Goal: Use online tool/utility: Utilize a website feature to perform a specific function

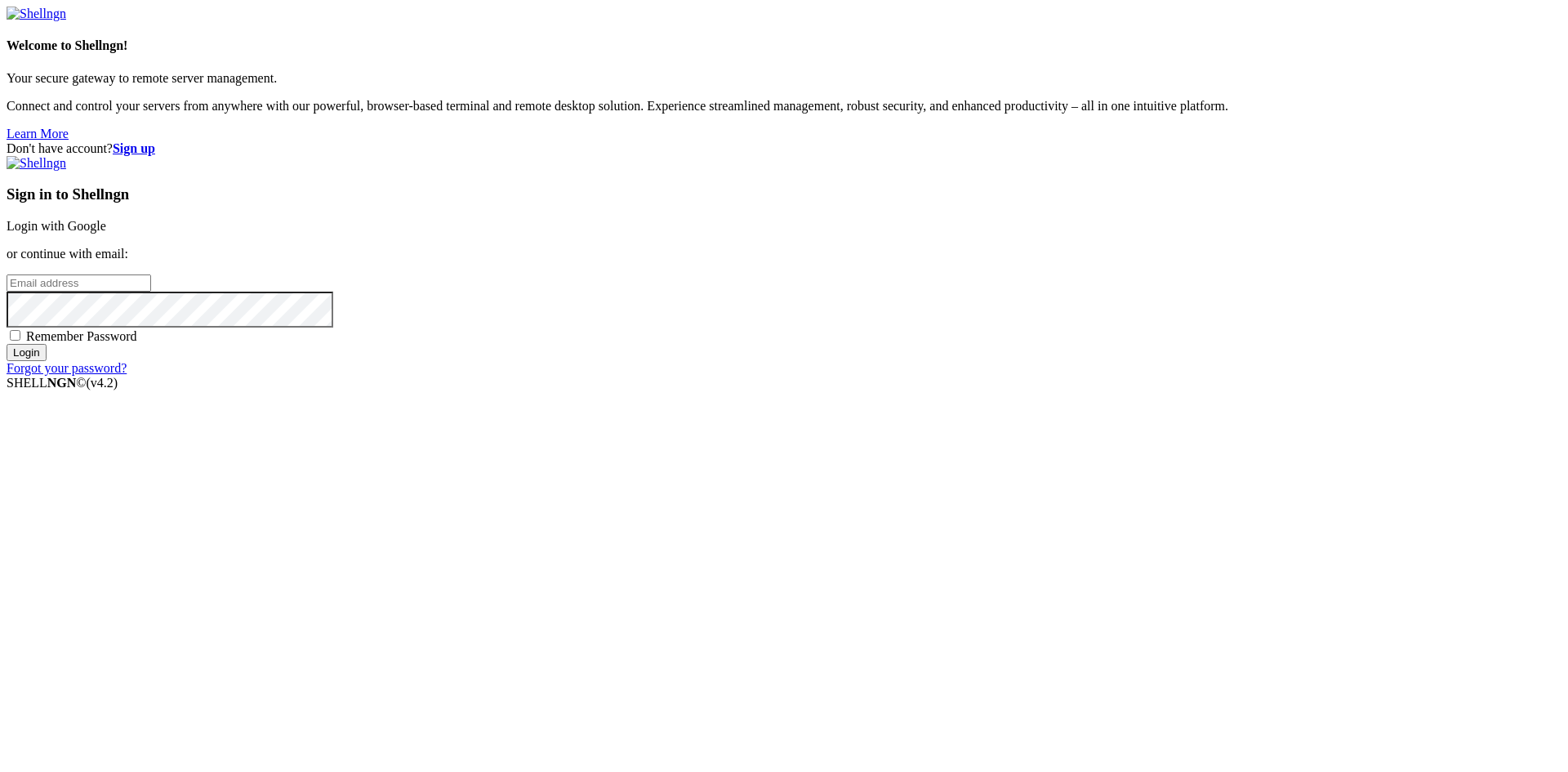
click at [151, 291] on input "email" at bounding box center [79, 283] width 145 height 17
type input "[EMAIL_ADDRESS][DOMAIN_NAME]"
click at [46, 361] on input "Login" at bounding box center [27, 352] width 40 height 17
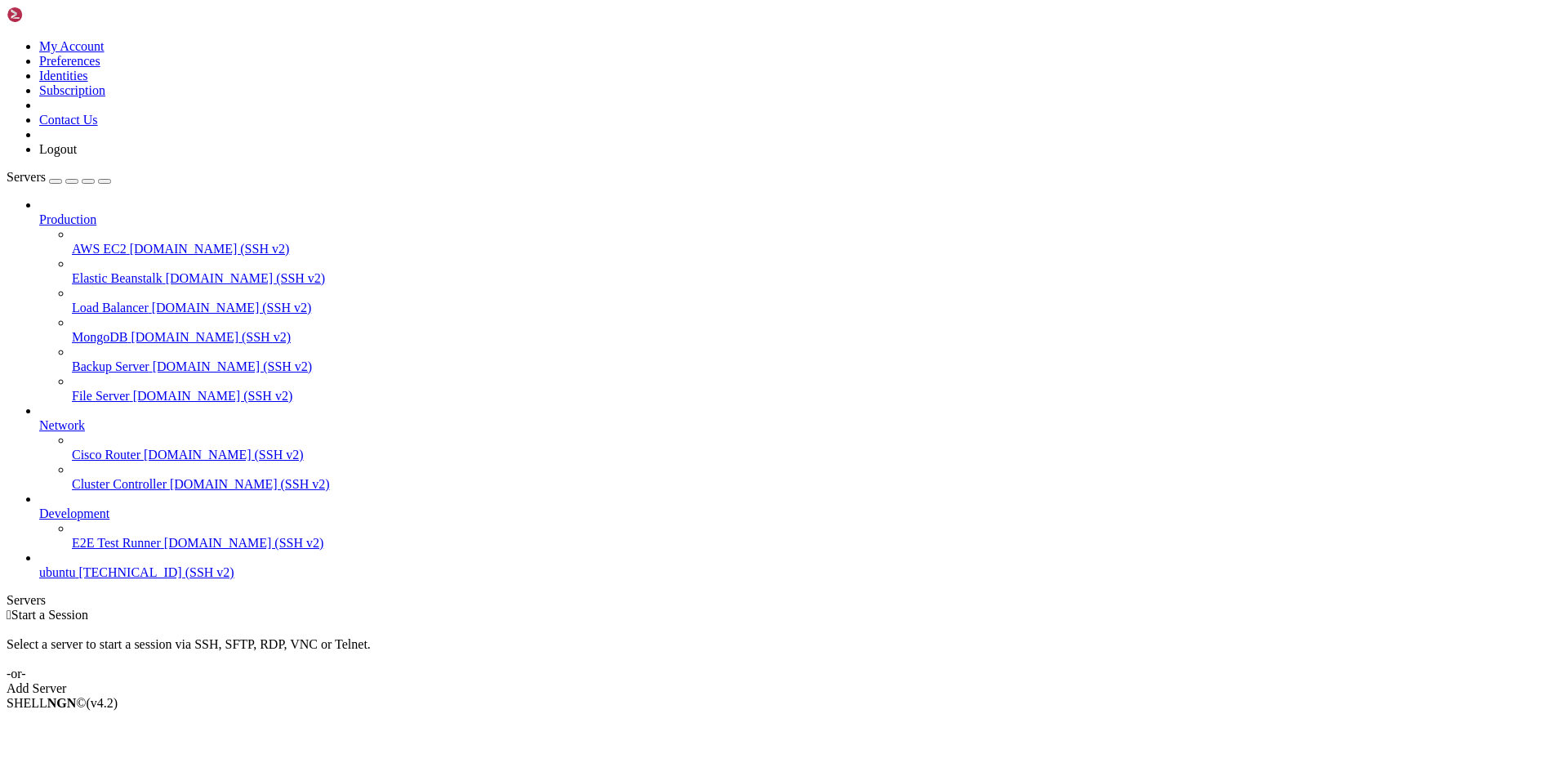
click at [868, 681] on div "Add Server" at bounding box center [784, 688] width 1555 height 15
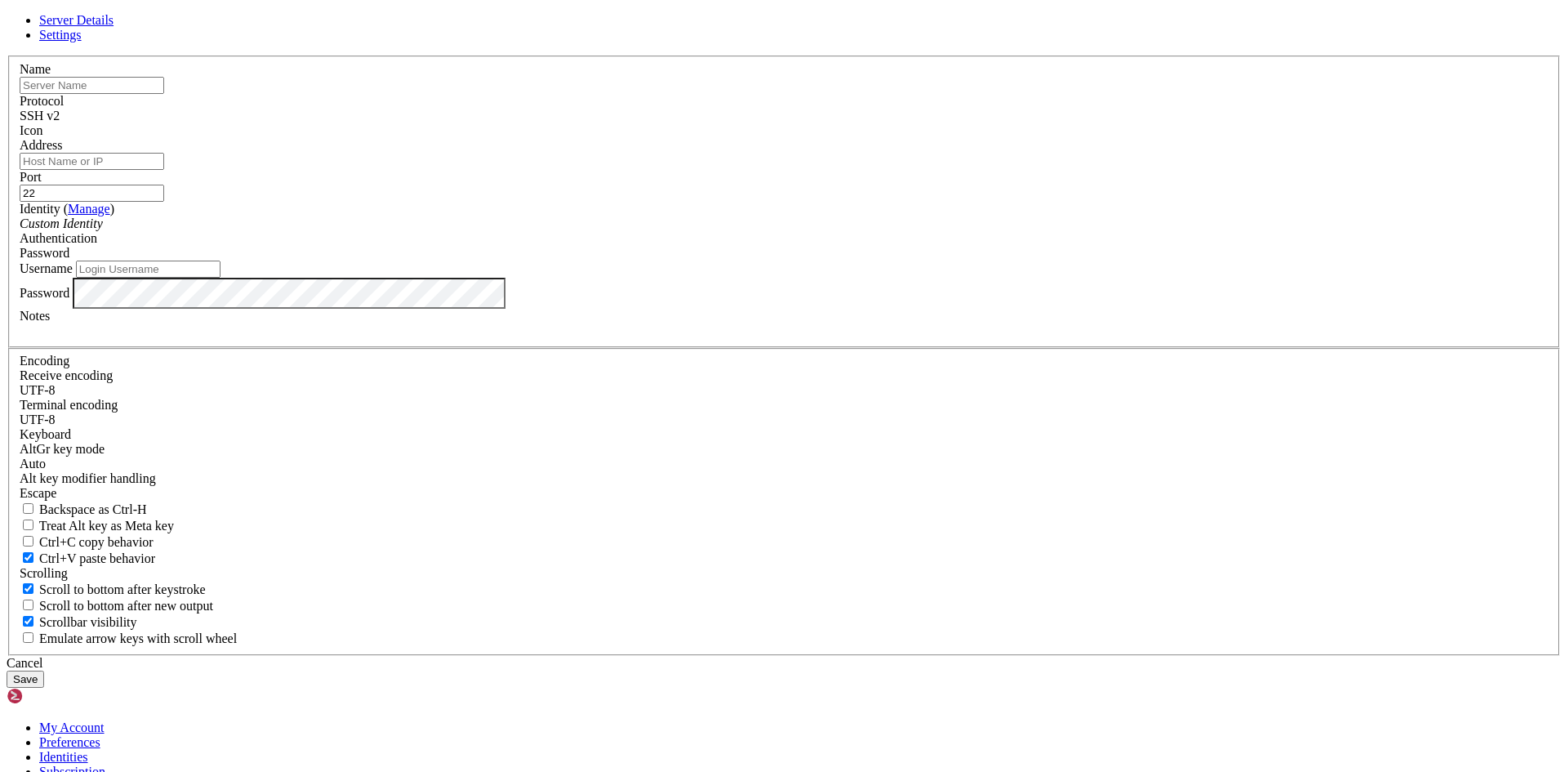
click at [62, 152] on label "Address" at bounding box center [41, 145] width 43 height 14
click at [164, 170] on input "Address" at bounding box center [92, 161] width 145 height 17
paste input "[TECHNICAL_ID]"
type input "[TECHNICAL_ID]"
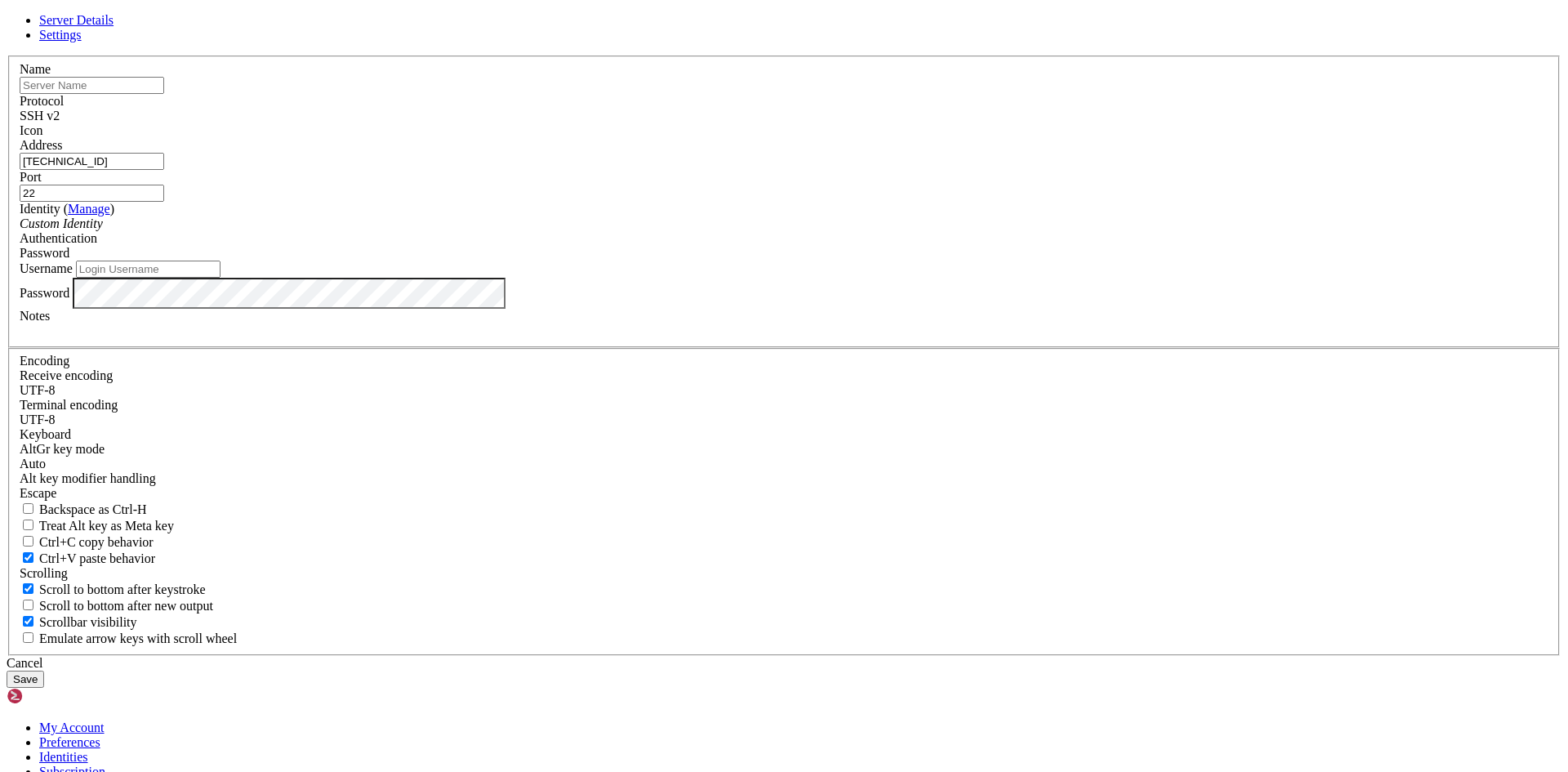
click at [164, 94] on input "text" at bounding box center [92, 86] width 145 height 17
type input "MV2ubuntu"
click at [164, 202] on input "22" at bounding box center [92, 194] width 145 height 17
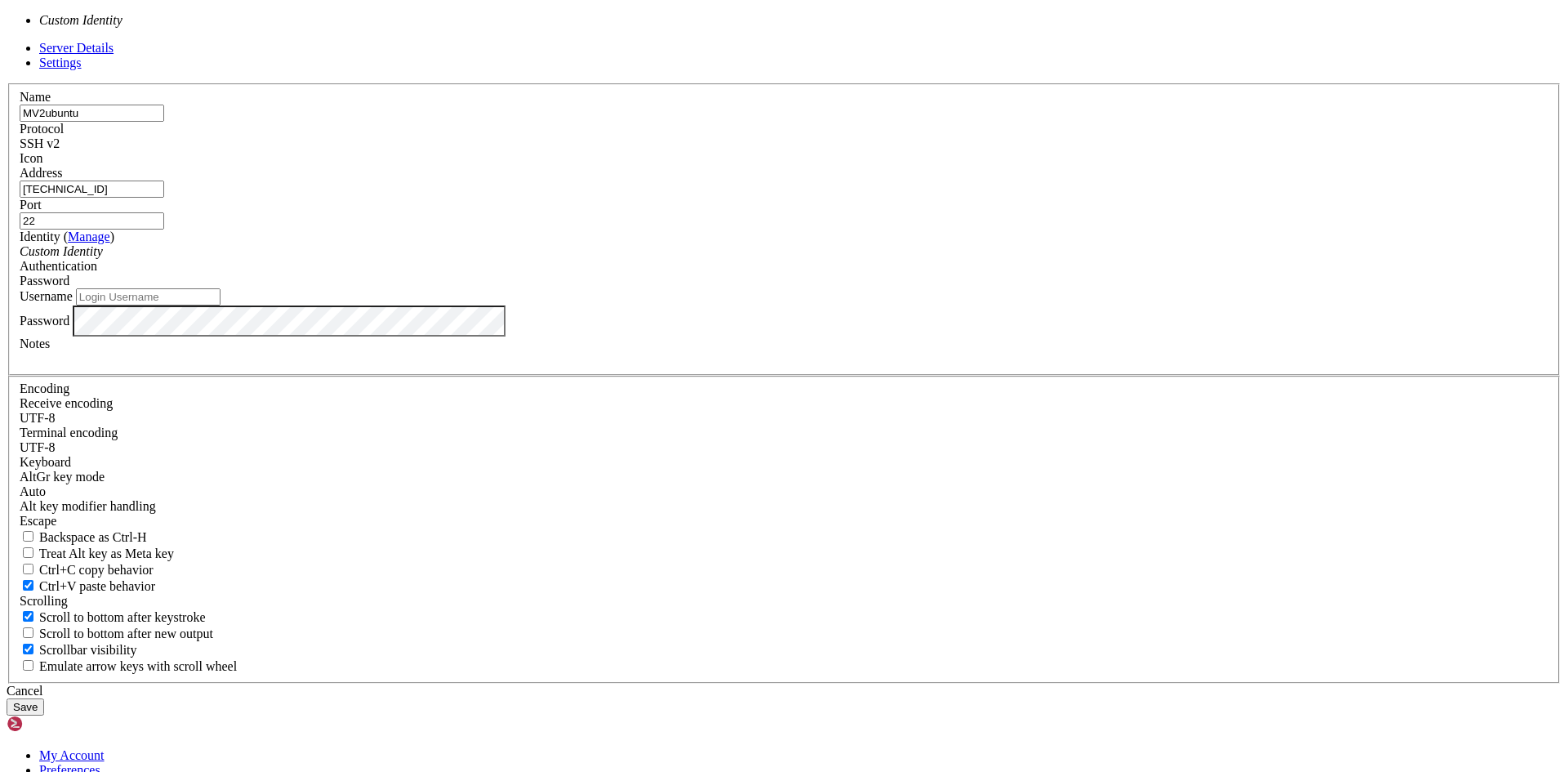
click at [702, 259] on div "Custom Identity" at bounding box center [784, 251] width 1529 height 15
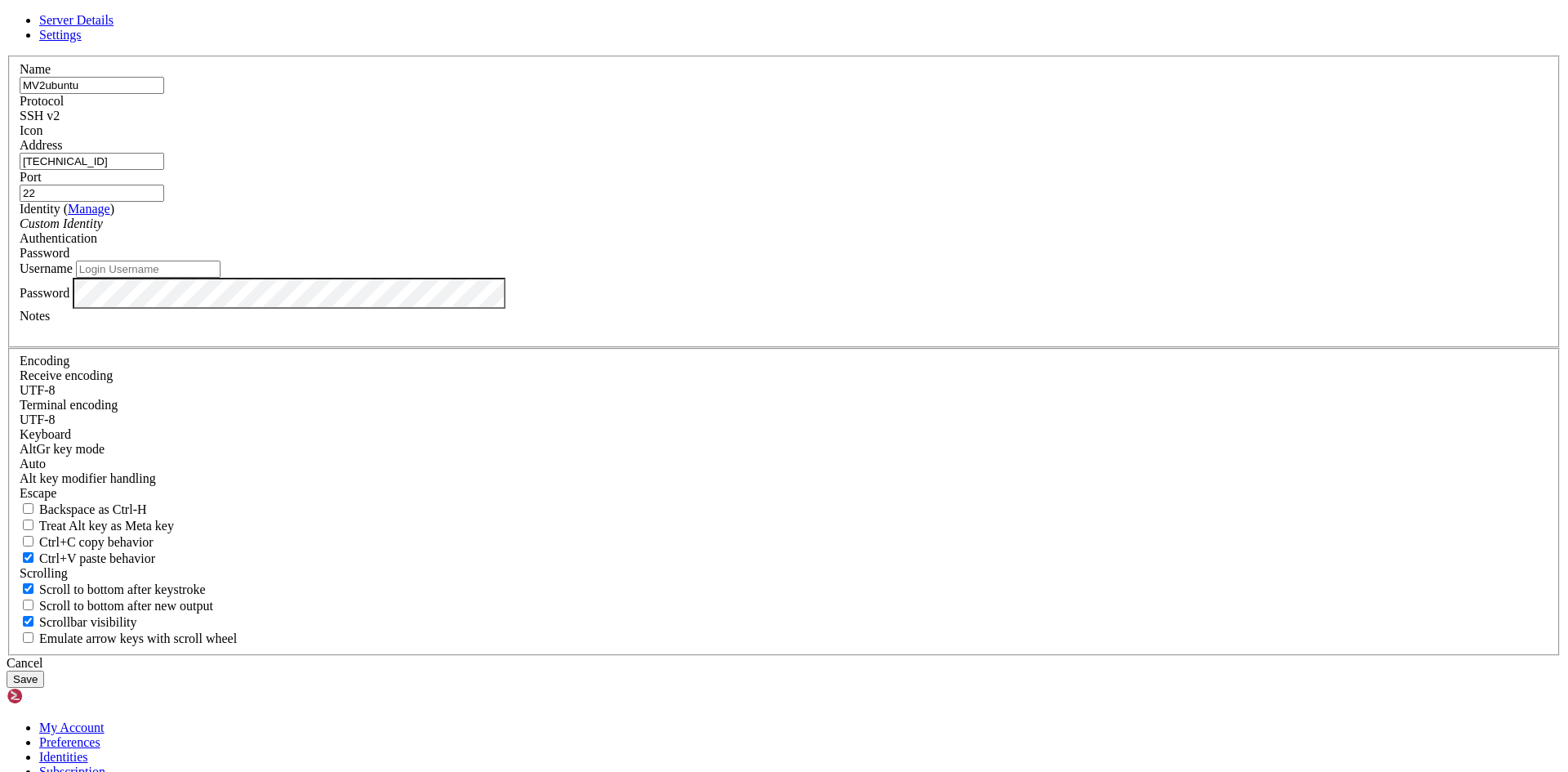
click at [220, 278] on input "Username" at bounding box center [148, 269] width 145 height 17
type input "Administrador"
drag, startPoint x: 721, startPoint y: 534, endPoint x: 435, endPoint y: 530, distance: 286.0
click at [469, 530] on div "Server Details Settings Name MV2ubuntu Protocol SSH v2 Icon" at bounding box center [784, 350] width 1555 height 675
click at [44, 671] on button "Save" at bounding box center [26, 679] width 38 height 17
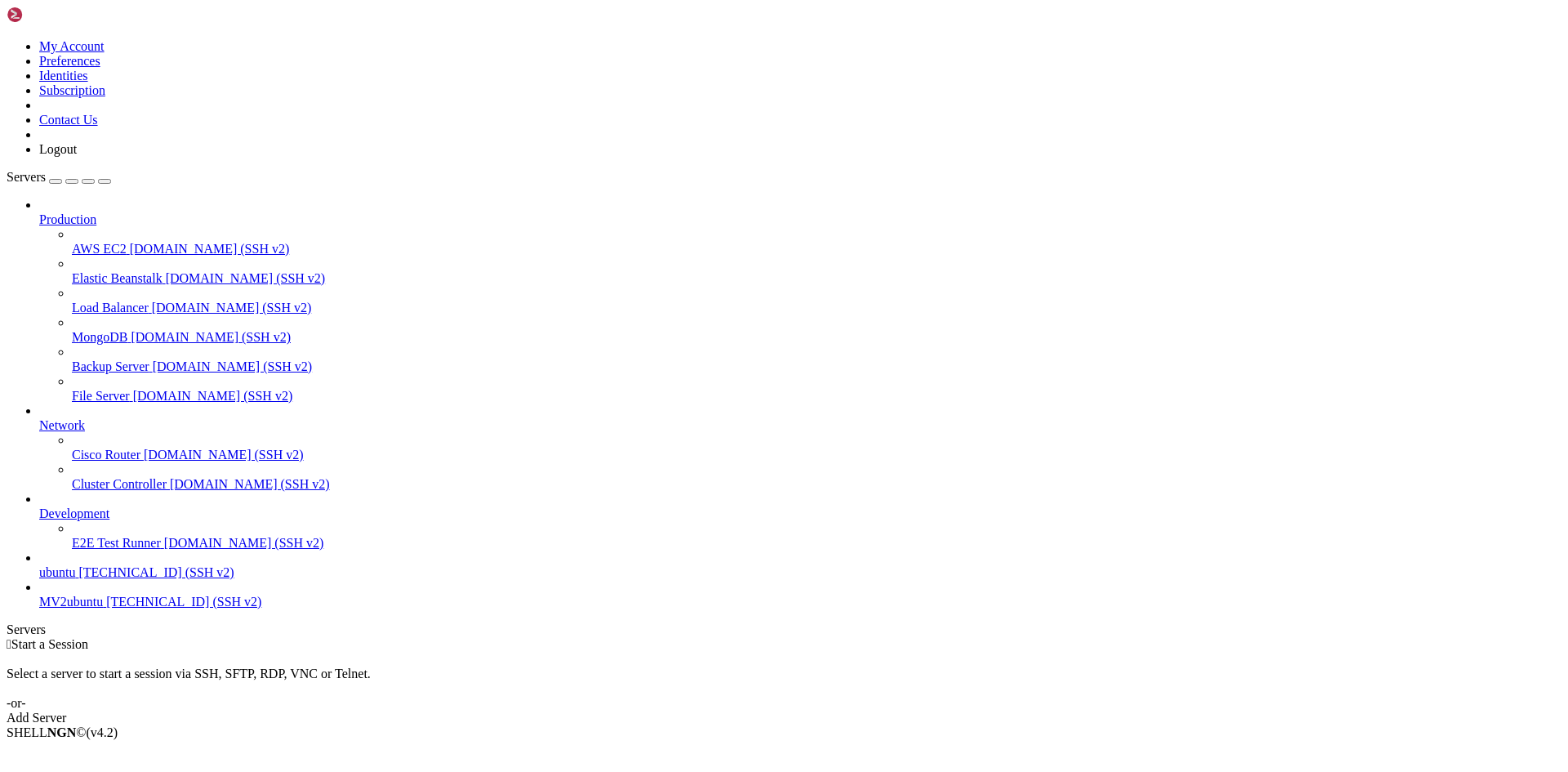
click at [103, 608] on span "MV2ubuntu" at bounding box center [71, 601] width 63 height 14
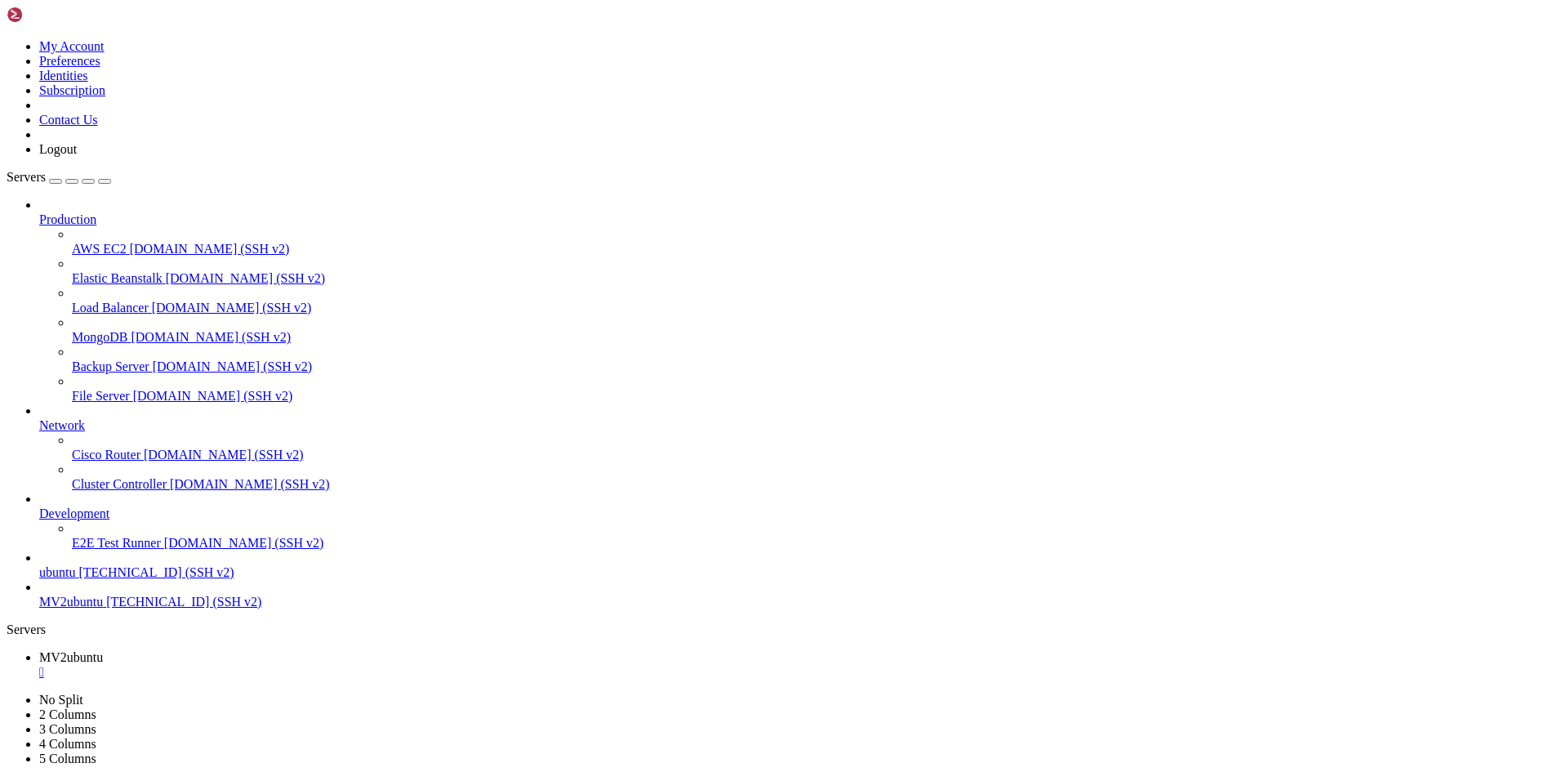
scroll to position [111, 0]
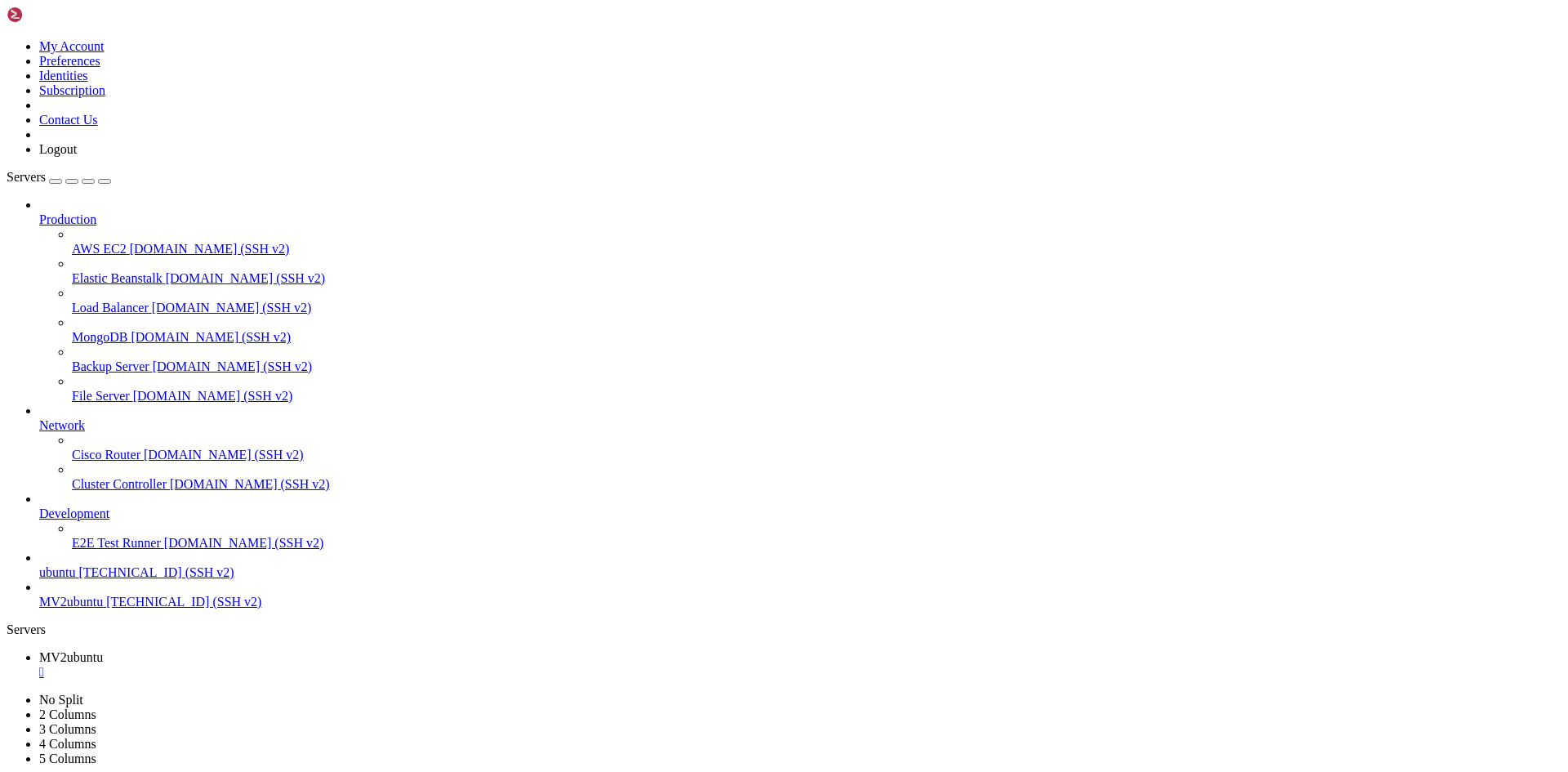
drag, startPoint x: 210, startPoint y: 1387, endPoint x: 224, endPoint y: 1395, distance: 16.1
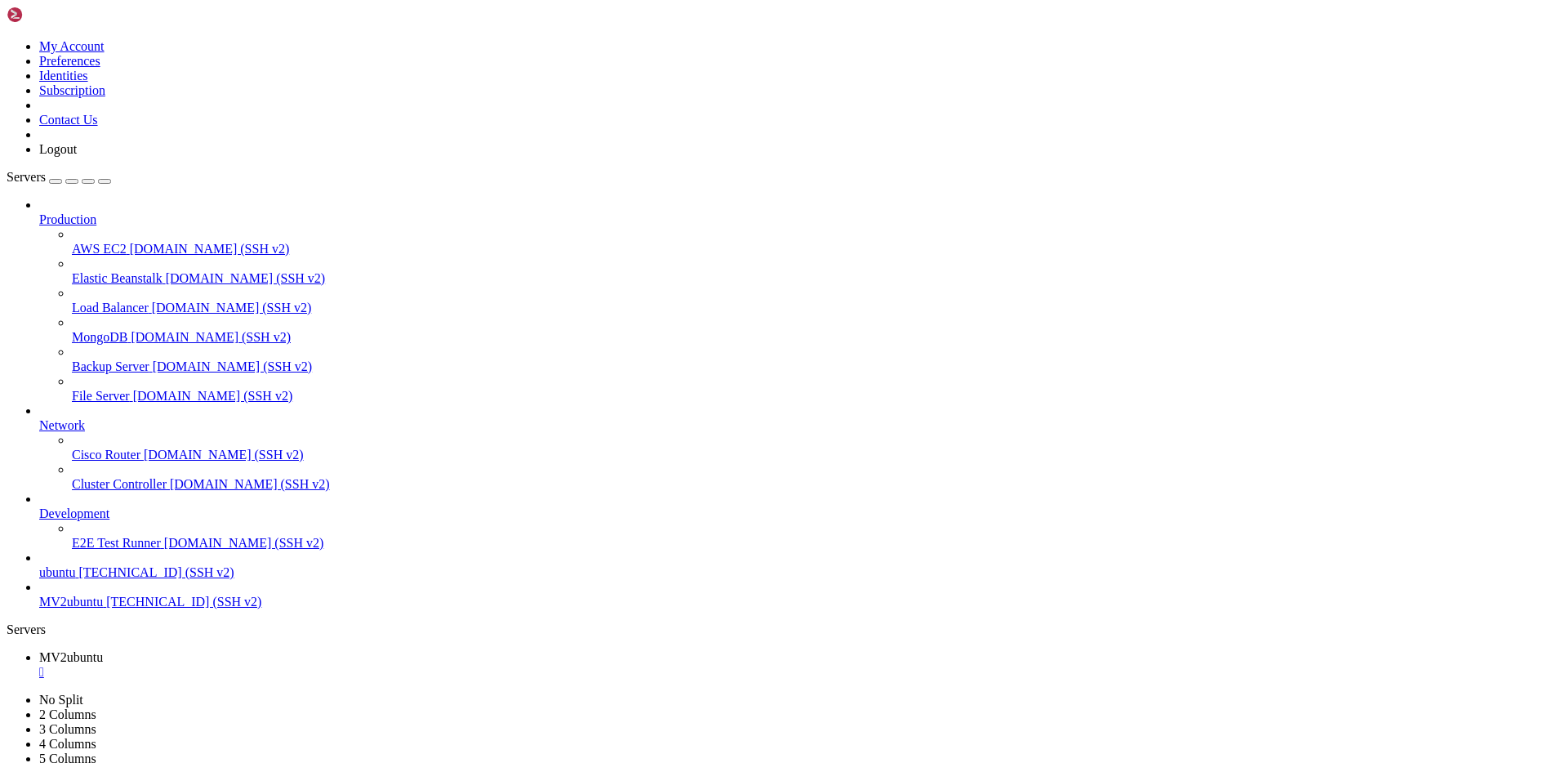
scroll to position [4653, 0]
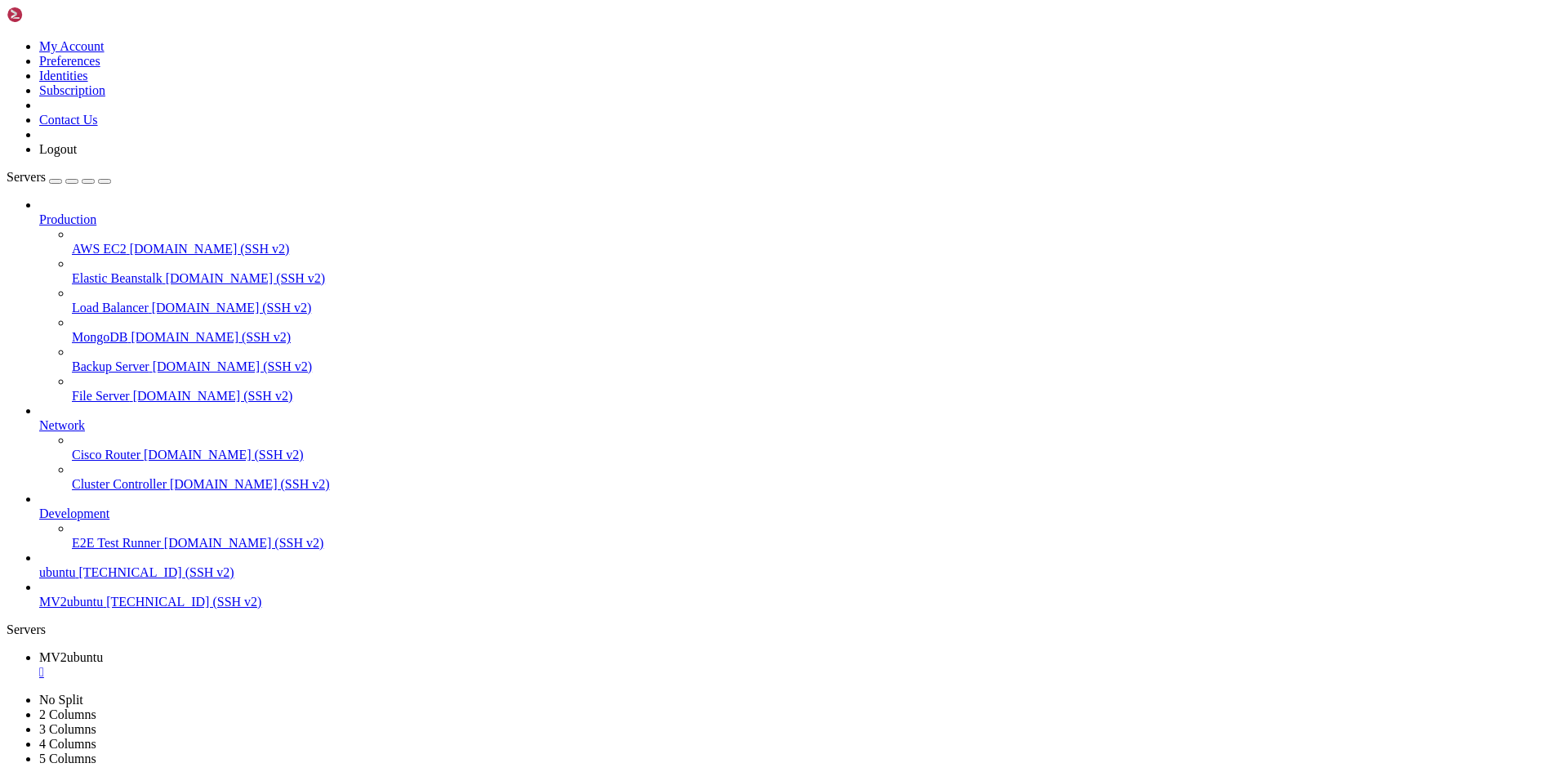
drag, startPoint x: 53, startPoint y: 1599, endPoint x: 3, endPoint y: 1599, distance: 50.0
drag, startPoint x: 340, startPoint y: 1505, endPoint x: 263, endPoint y: 1510, distance: 77.2
